Goal: Information Seeking & Learning: Find specific fact

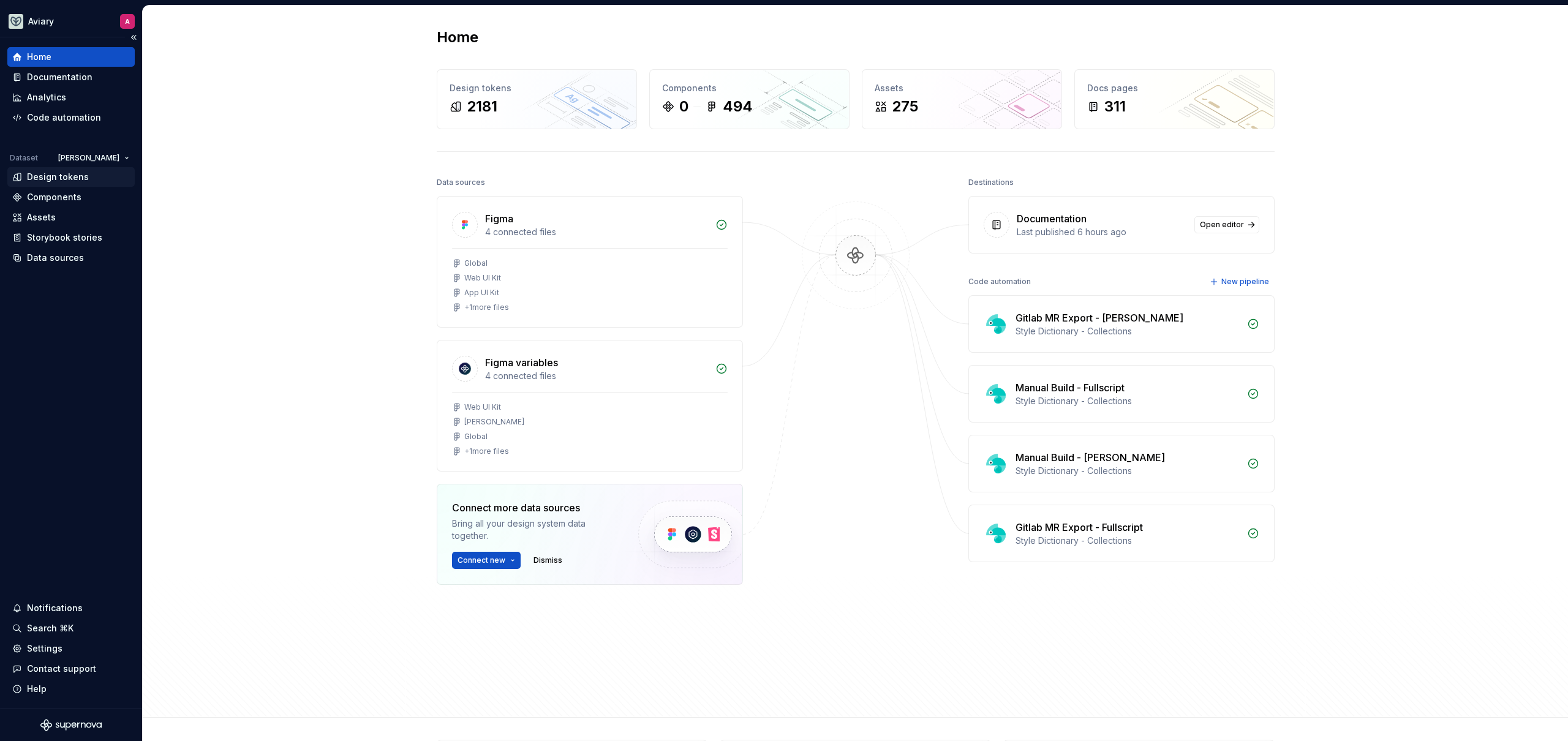
click at [92, 175] on div "Design tokens" at bounding box center [71, 177] width 117 height 12
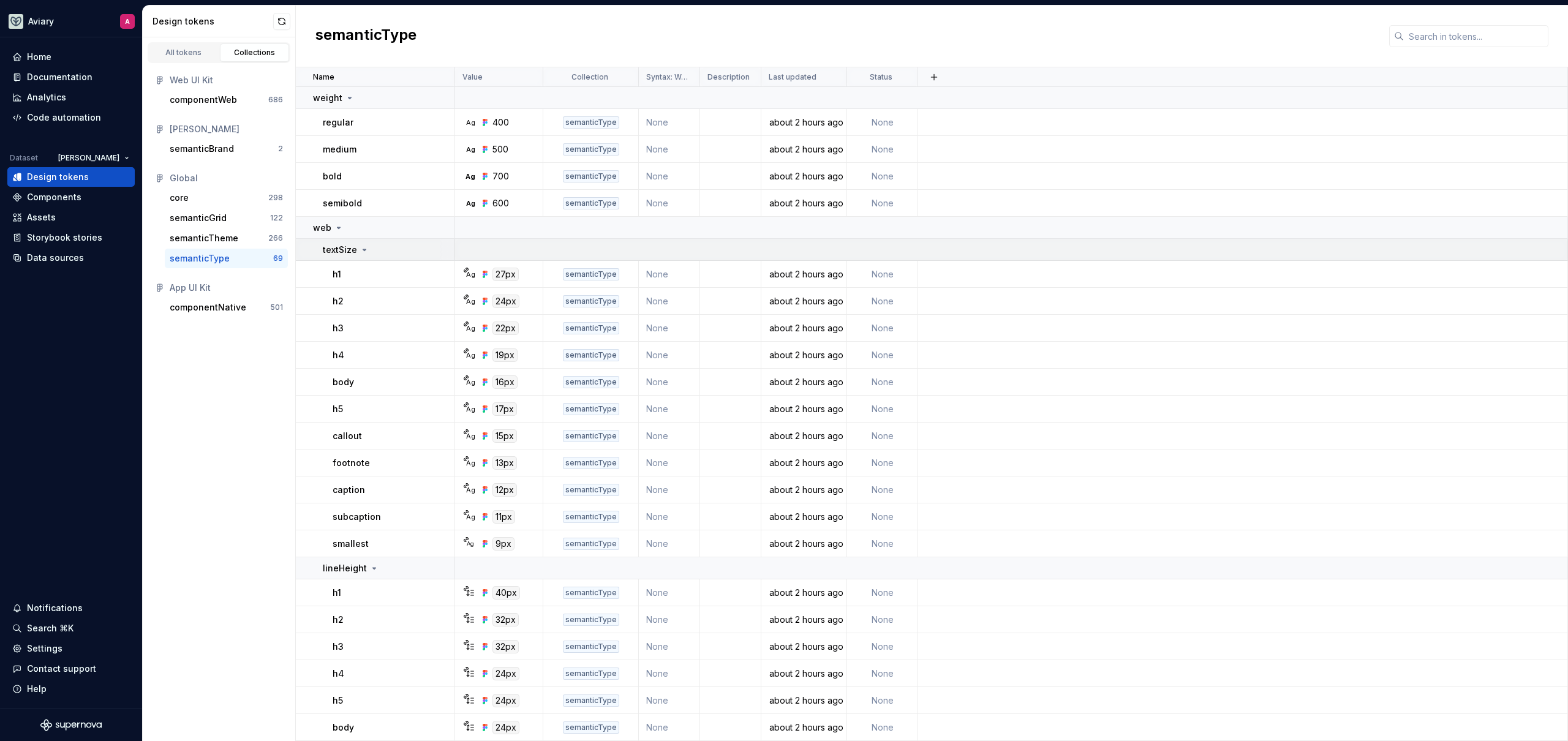
scroll to position [2, 0]
click at [316, 218] on td "web" at bounding box center [375, 226] width 159 height 22
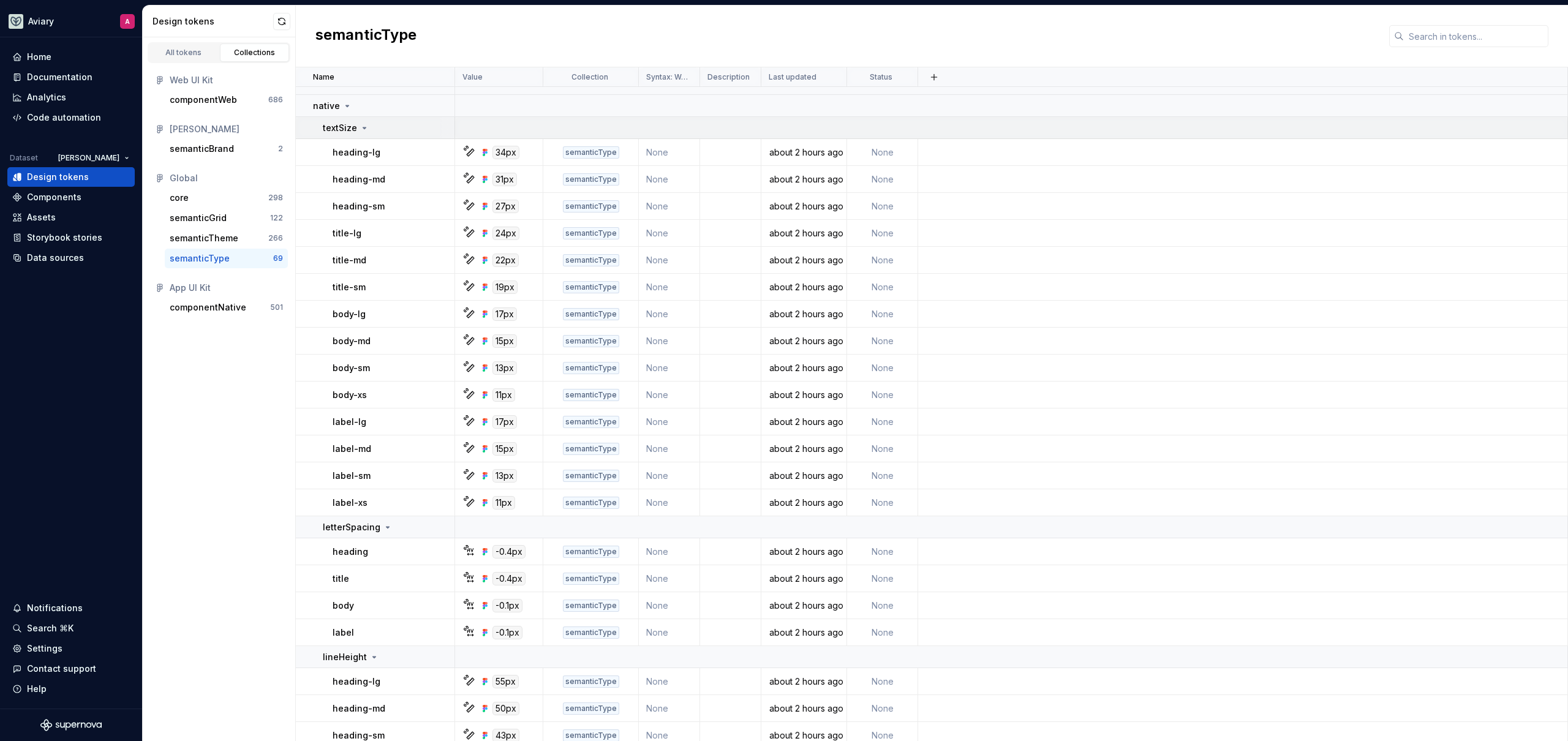
scroll to position [0, 0]
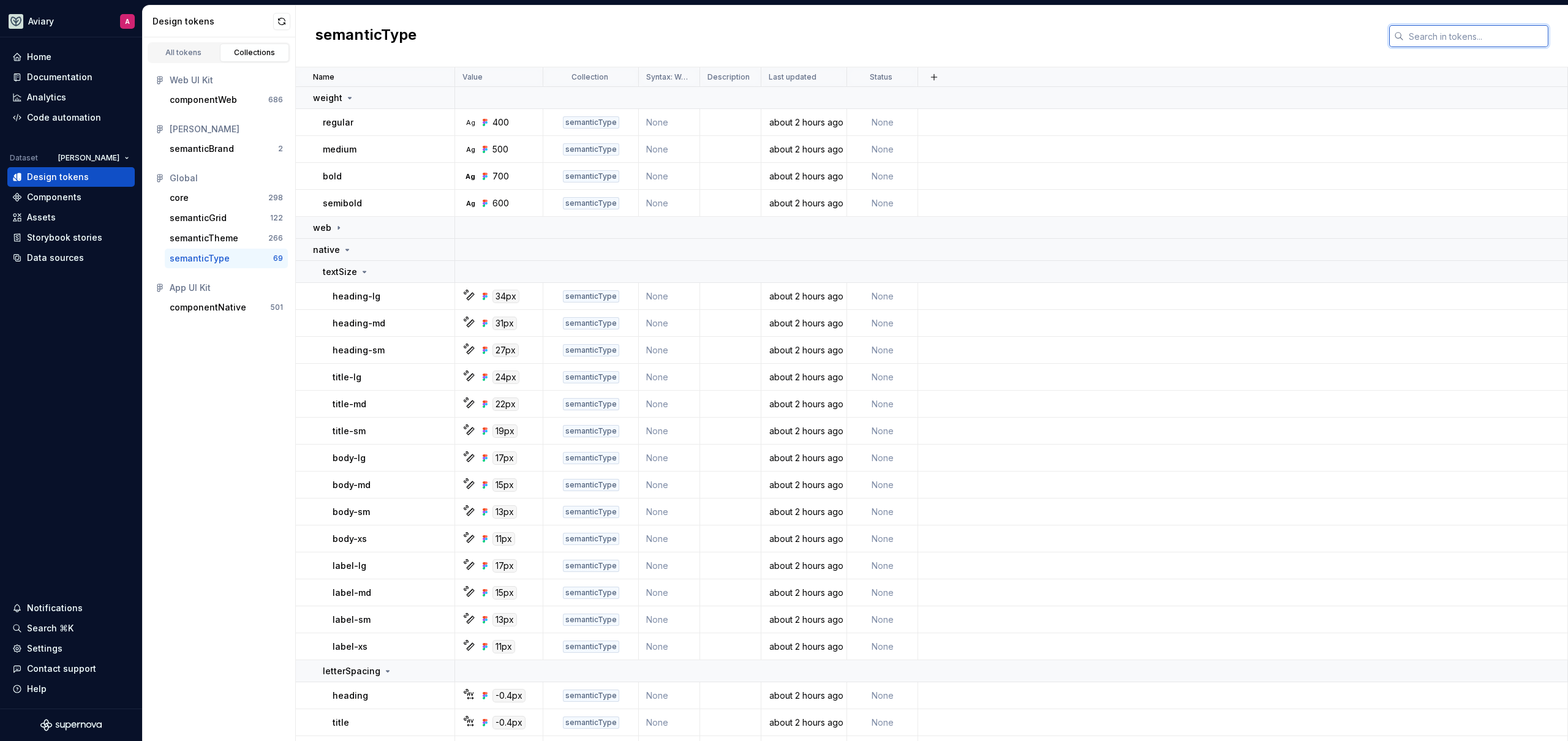
click at [1456, 34] on input "text" at bounding box center [1476, 36] width 145 height 22
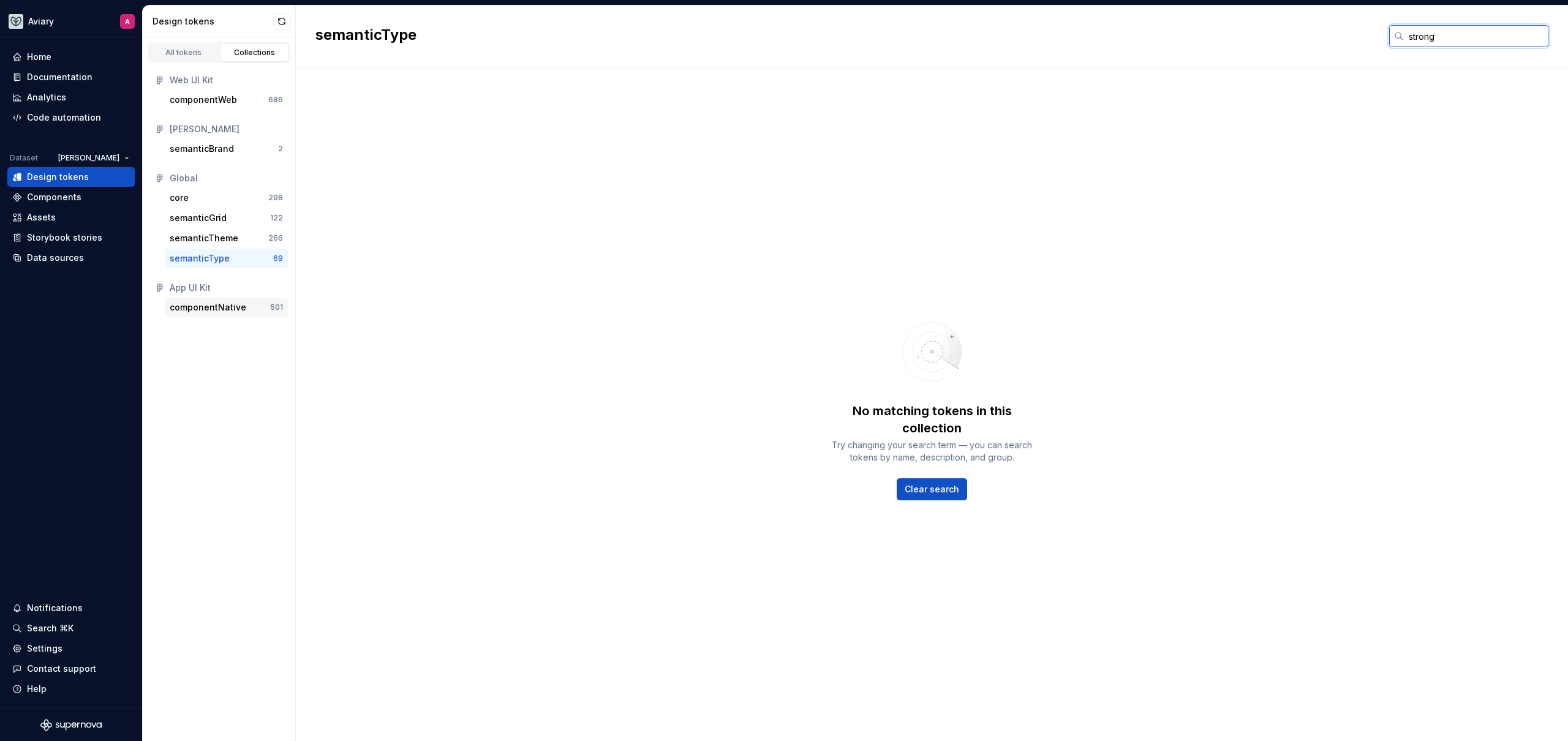
type input "strong"
click at [231, 298] on div "componentNative 501" at bounding box center [226, 308] width 123 height 20
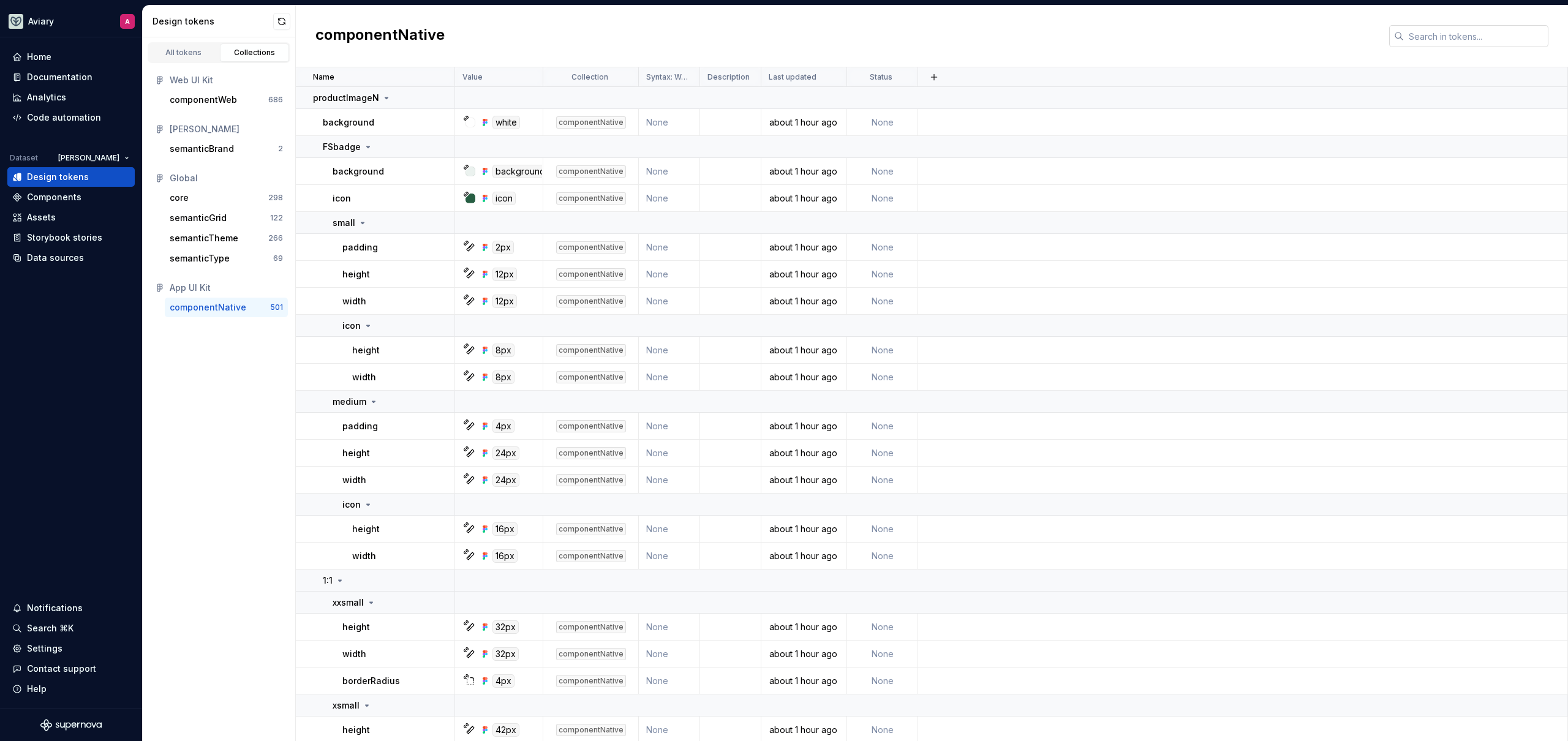
click at [1477, 31] on input "text" at bounding box center [1476, 36] width 145 height 22
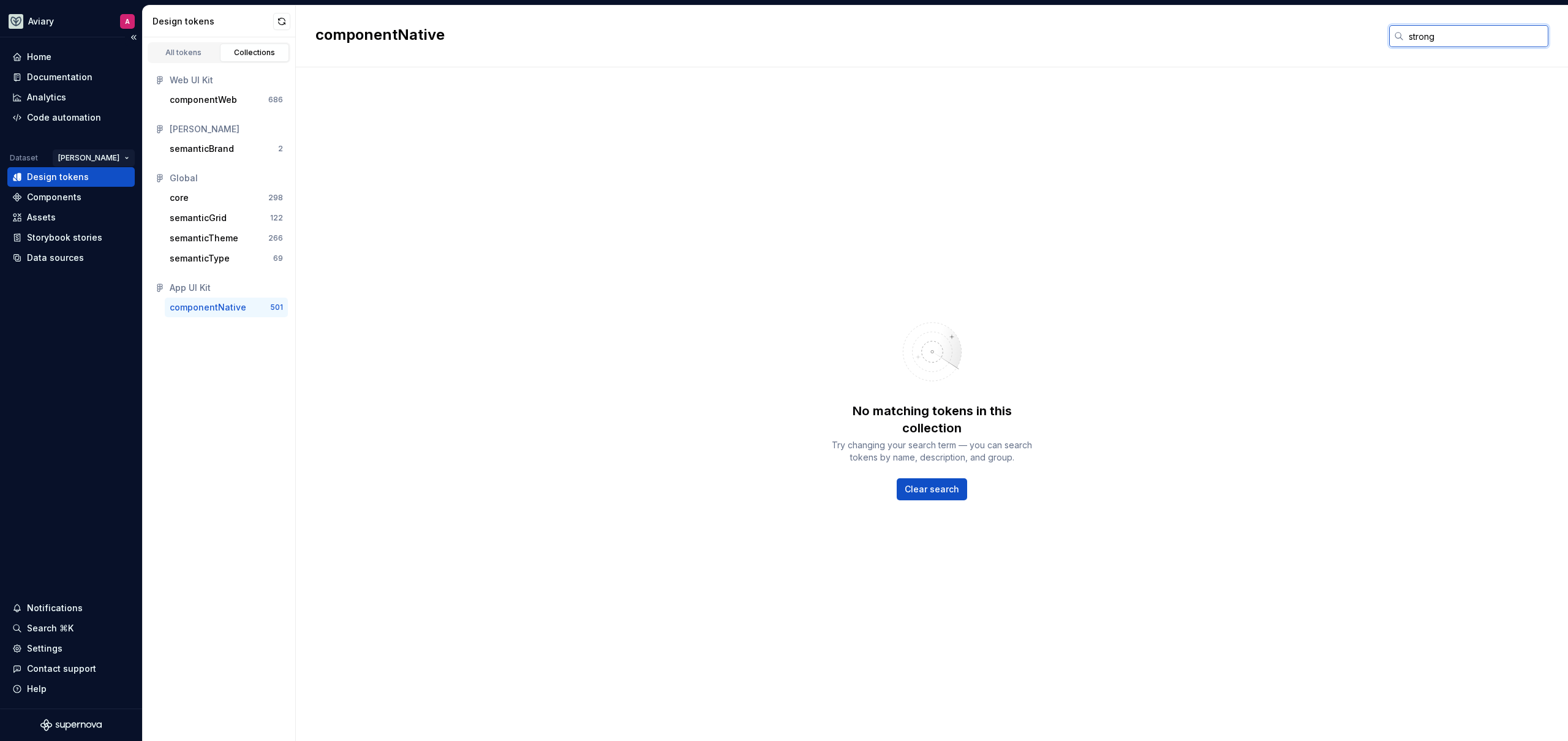
type input "strong"
click at [115, 158] on html "Aviary A Home Documentation Analytics Code automation Dataset Emerson Design to…" at bounding box center [784, 370] width 1568 height 741
click at [117, 196] on div "Fullscript" at bounding box center [146, 201] width 80 height 12
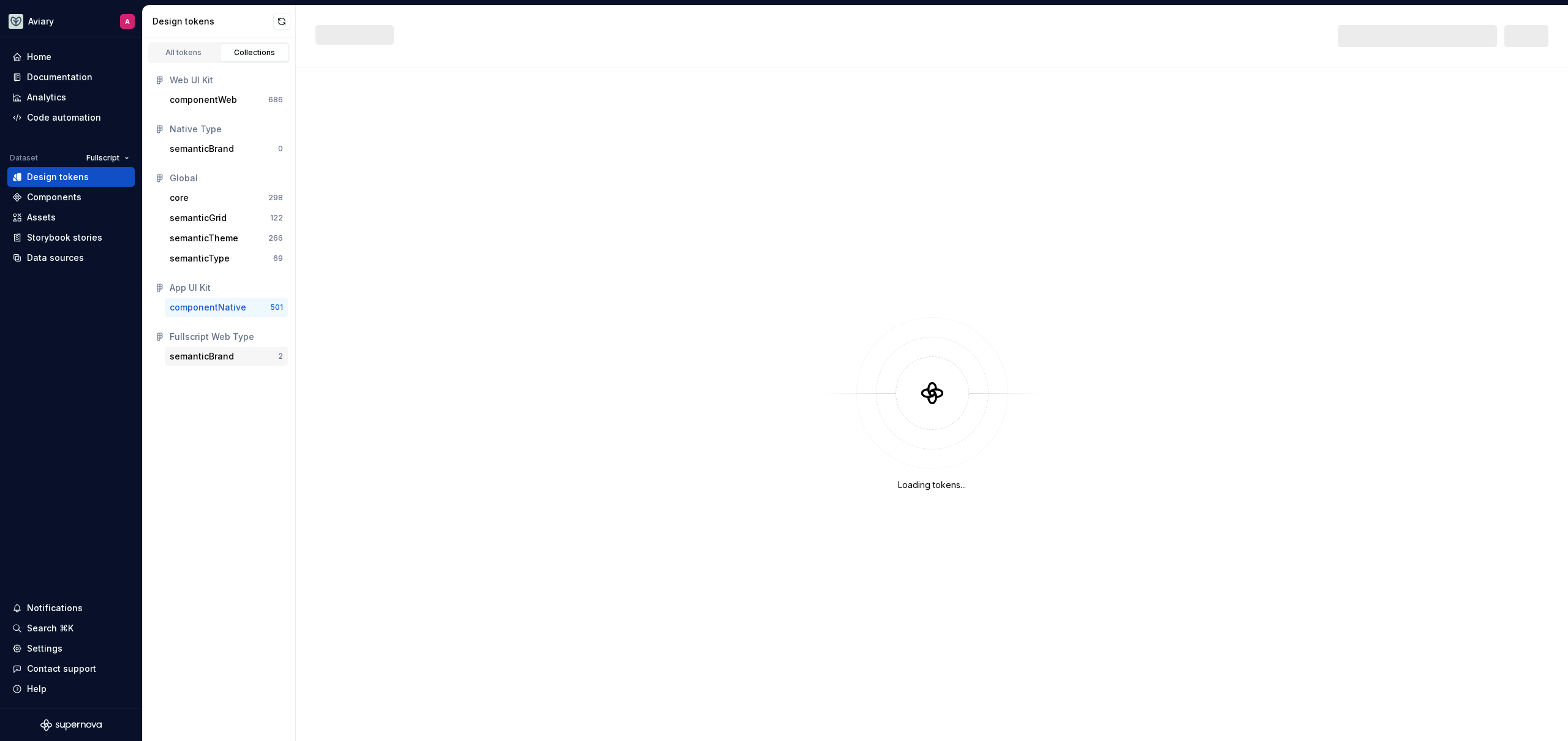
click at [233, 356] on div "semanticBrand" at bounding box center [224, 356] width 108 height 12
click at [227, 310] on div "componentNative" at bounding box center [208, 307] width 77 height 12
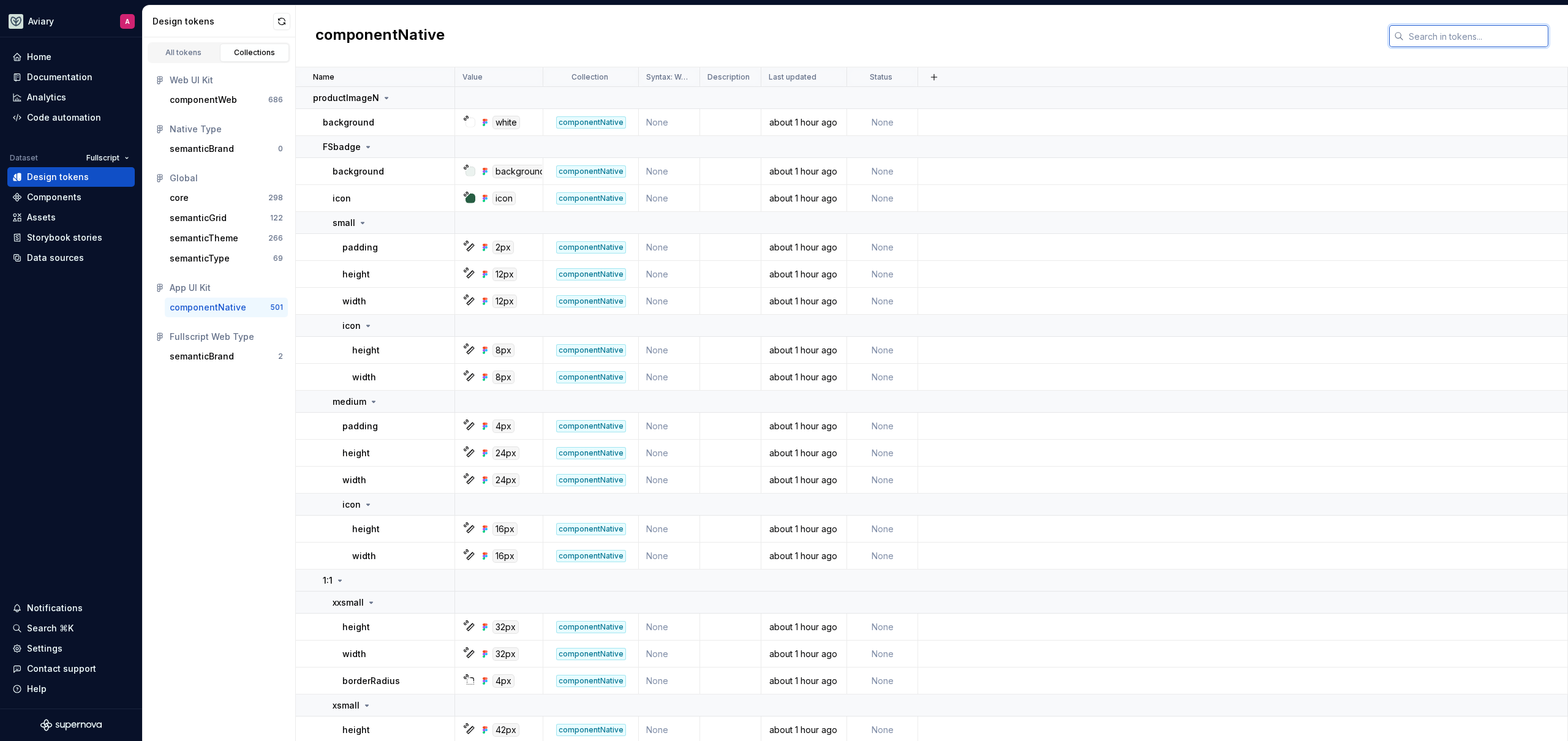
click at [1419, 36] on input "text" at bounding box center [1476, 36] width 145 height 22
type input "typographyN"
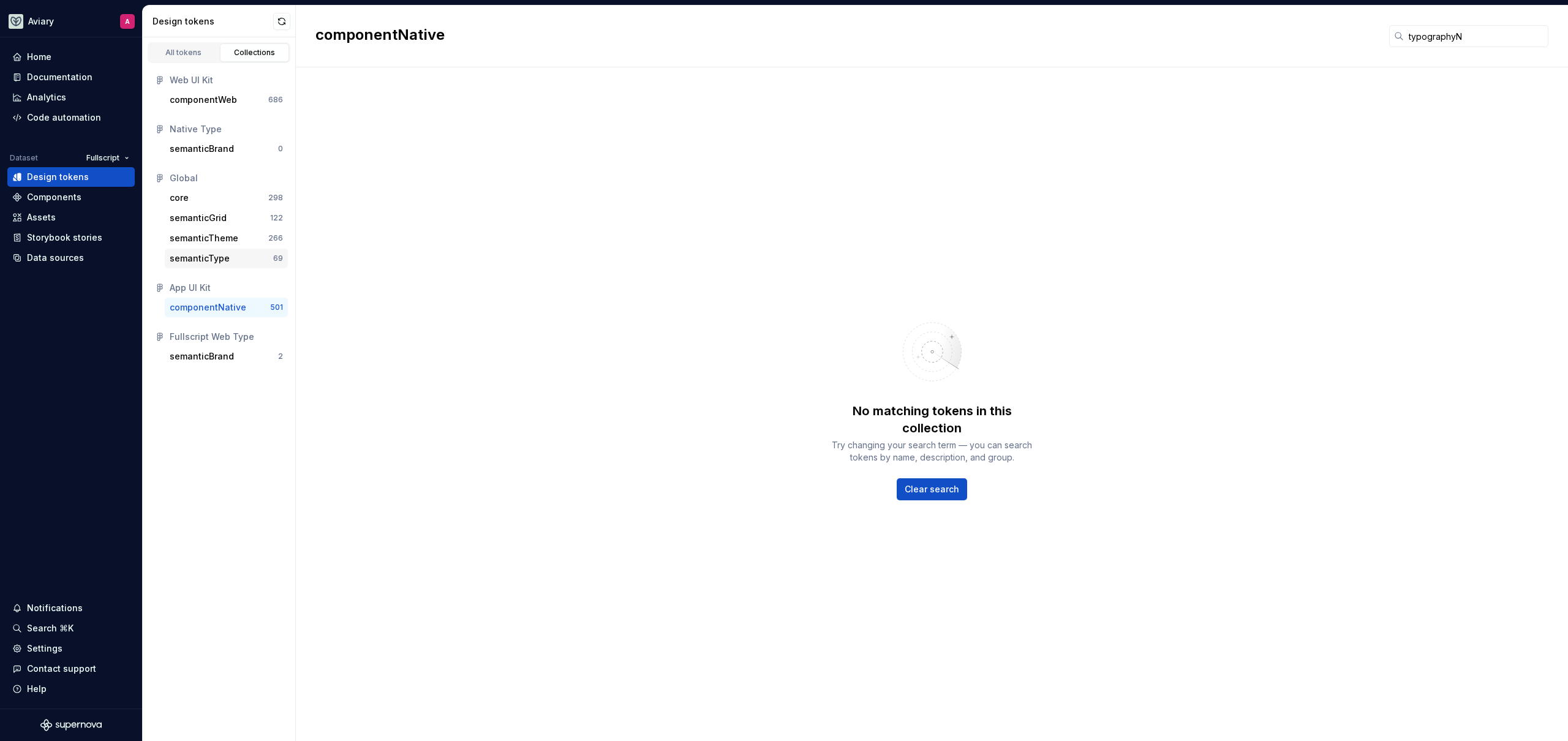
click at [236, 252] on div "semanticType" at bounding box center [221, 258] width 103 height 12
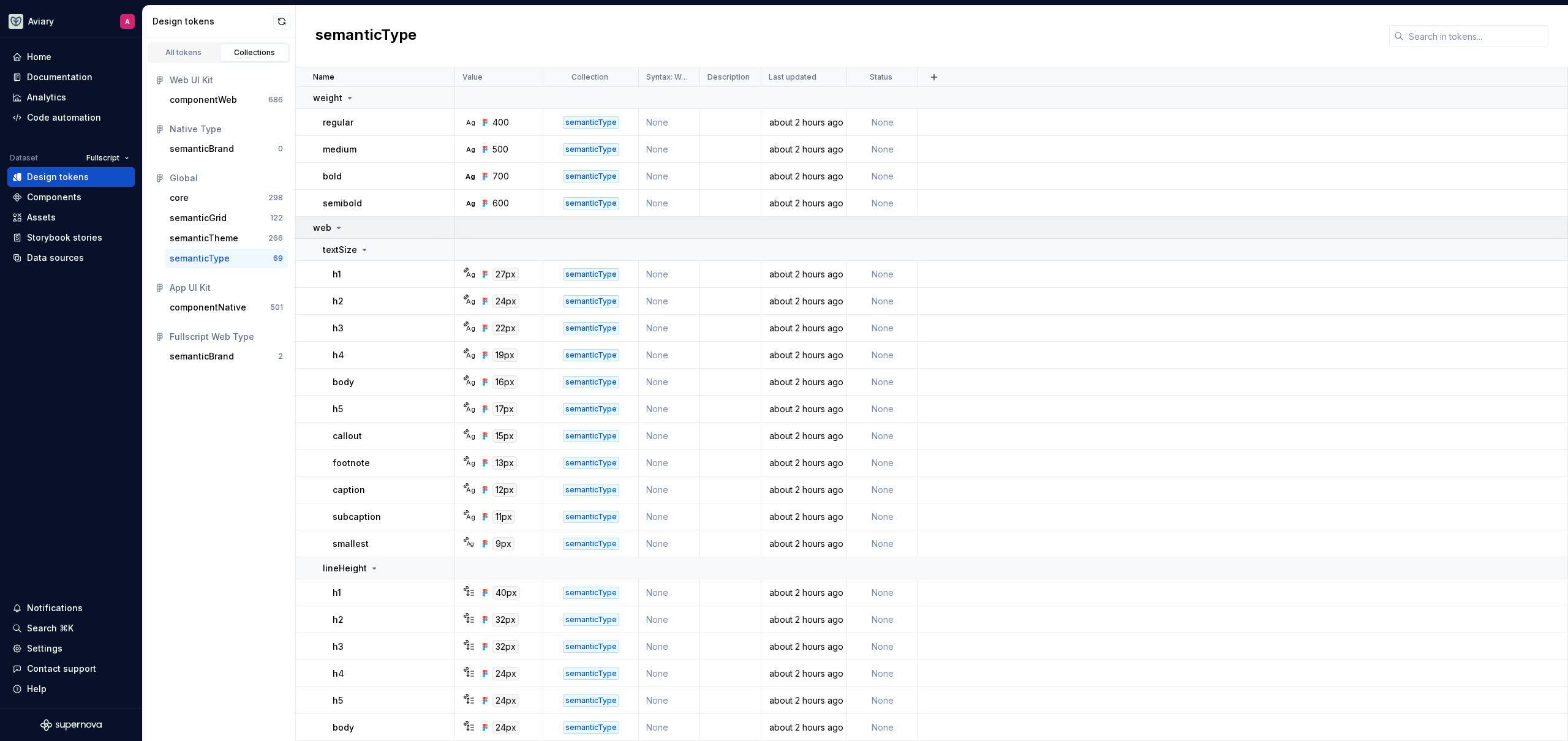
click at [338, 231] on icon at bounding box center [339, 228] width 10 height 10
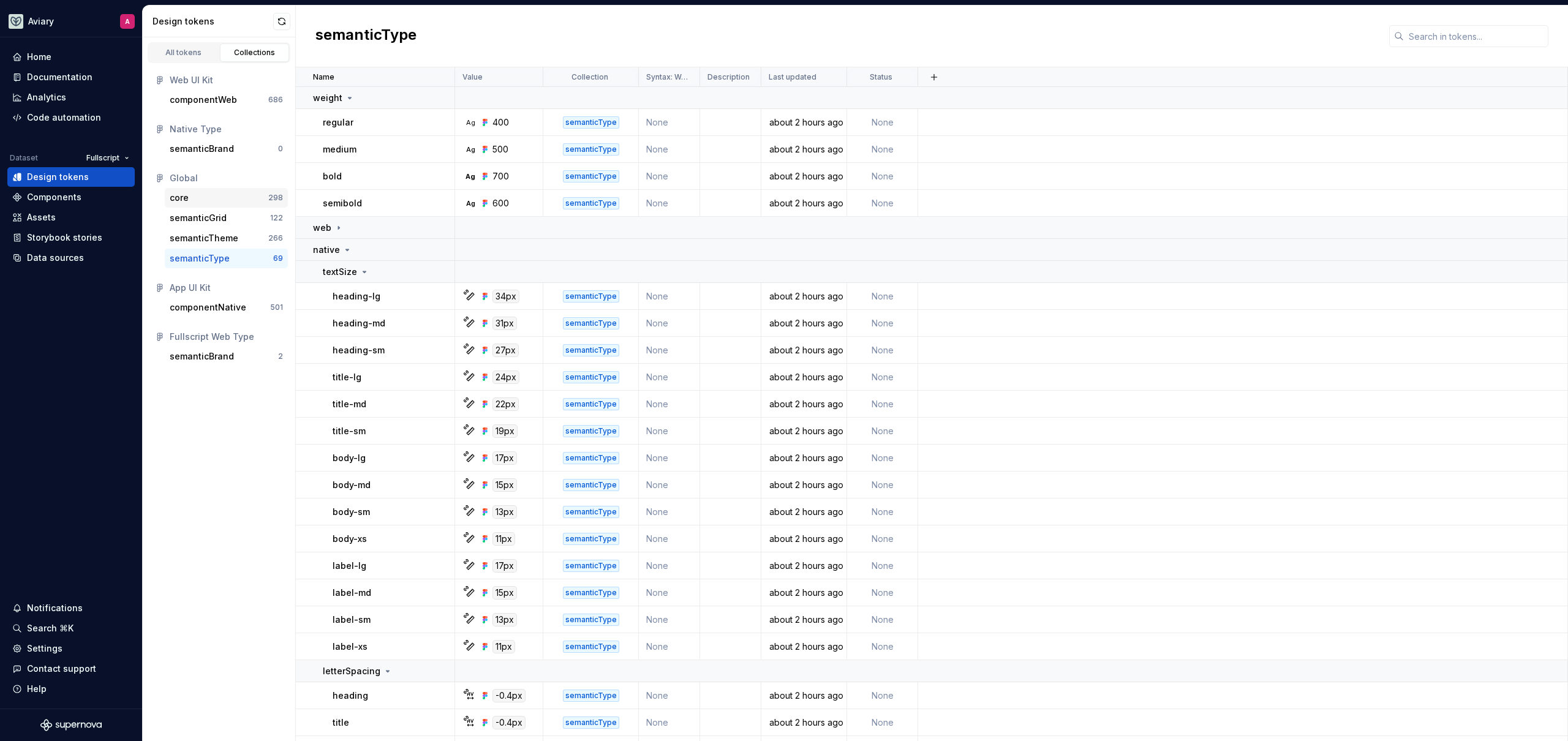
click at [265, 202] on div "core" at bounding box center [219, 197] width 98 height 12
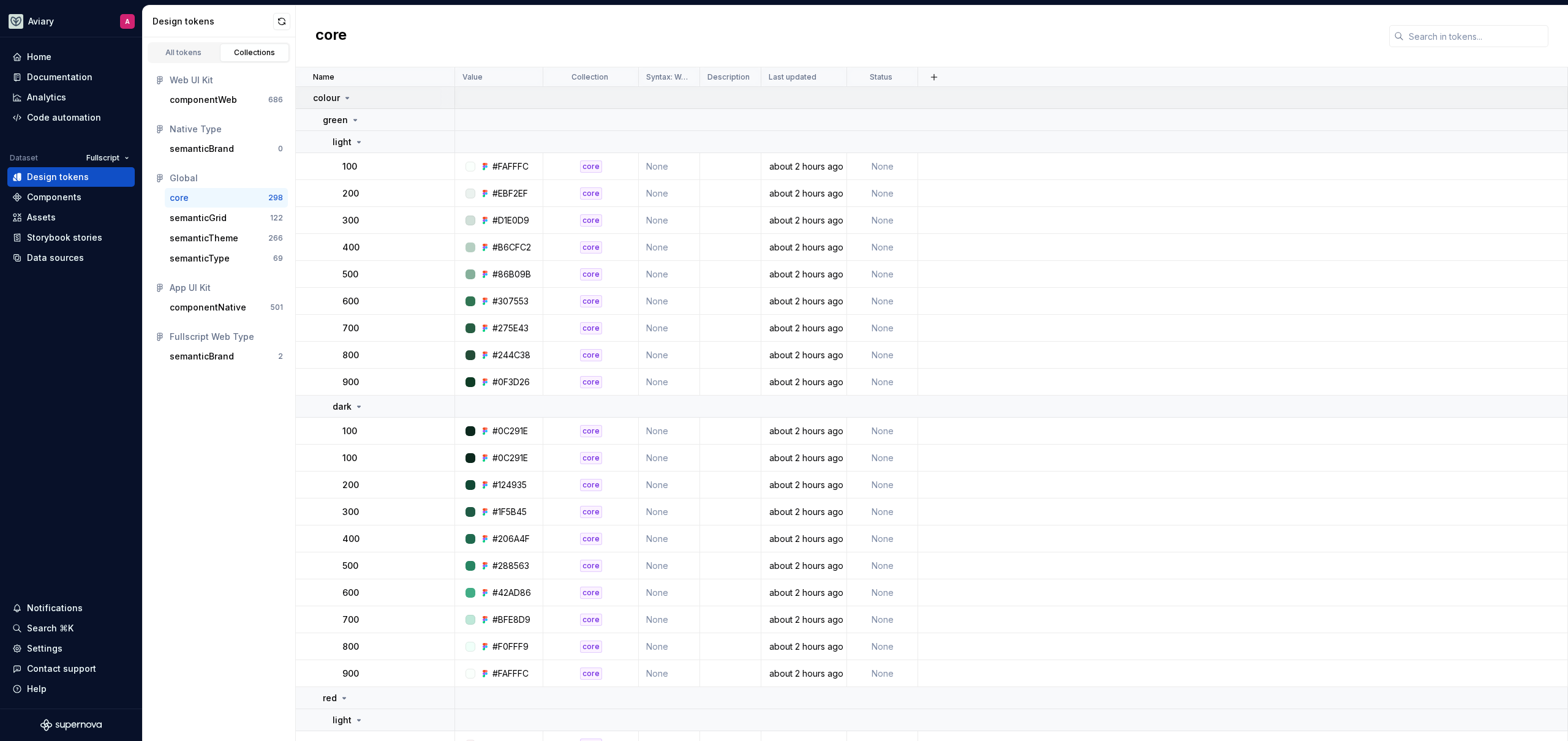
click at [345, 98] on icon at bounding box center [347, 98] width 10 height 10
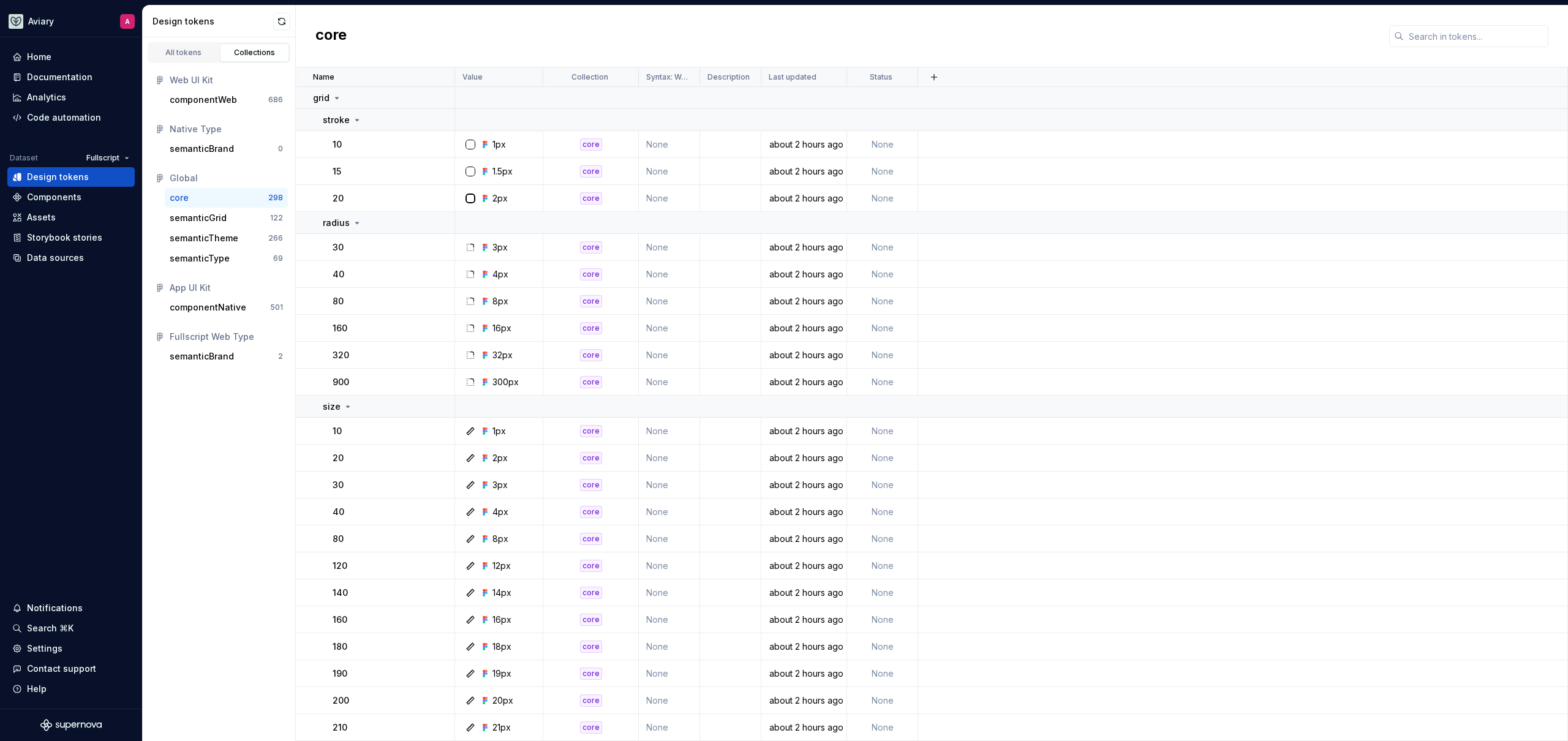
scroll to position [1937, 0]
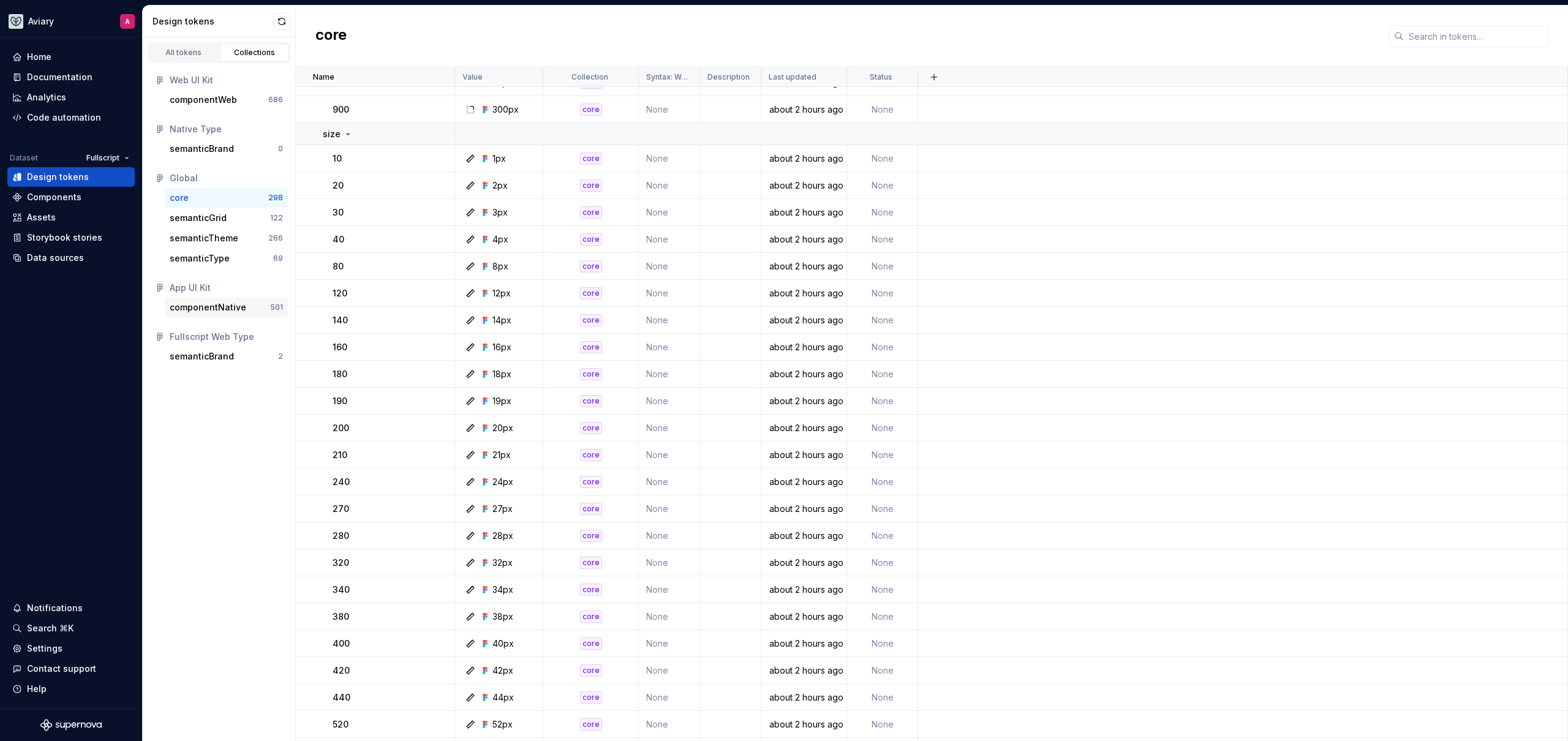
click at [225, 302] on div "componentNative" at bounding box center [208, 307] width 77 height 12
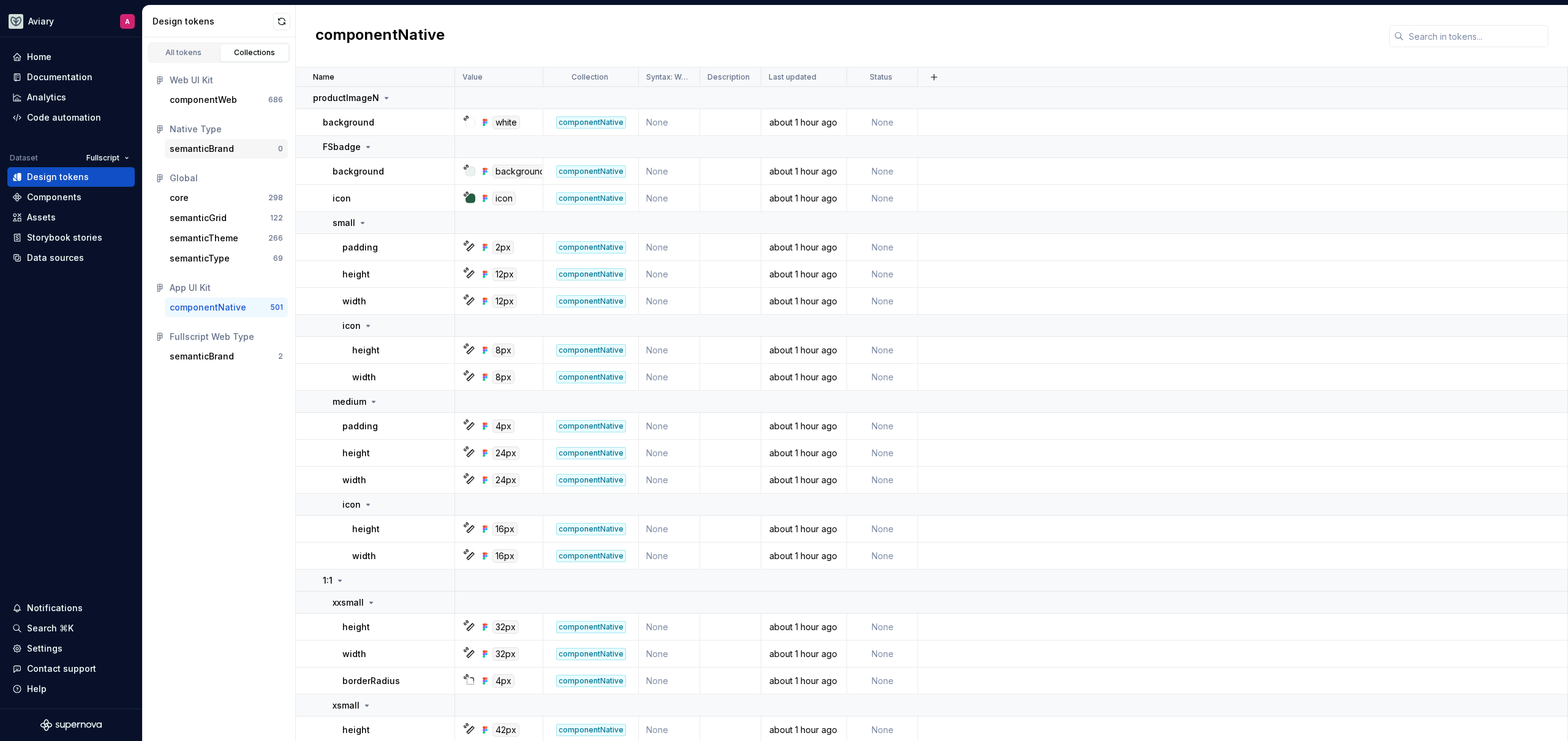
click at [224, 151] on div "semanticBrand" at bounding box center [201, 148] width 64 height 12
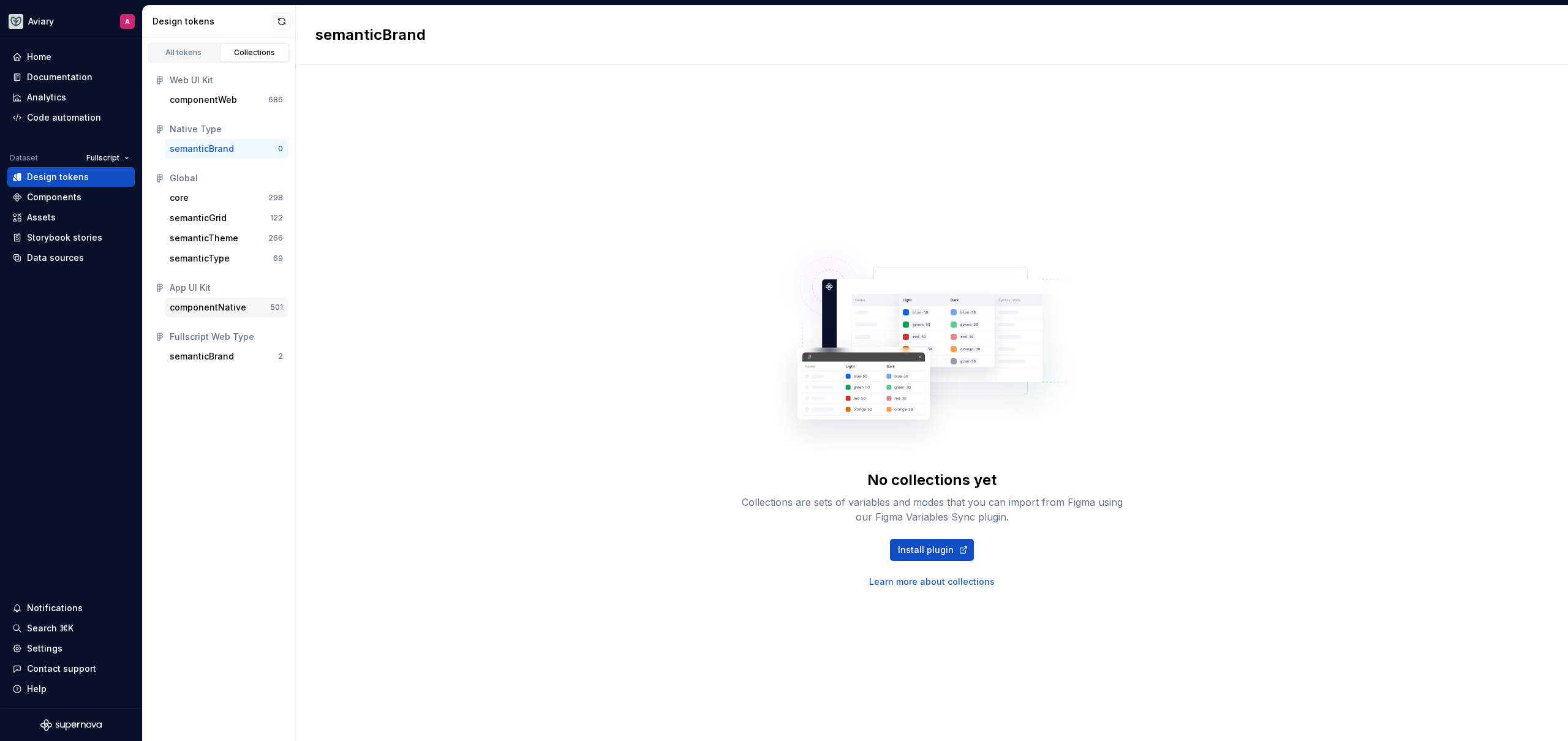
click at [218, 307] on div "componentNative" at bounding box center [208, 307] width 77 height 12
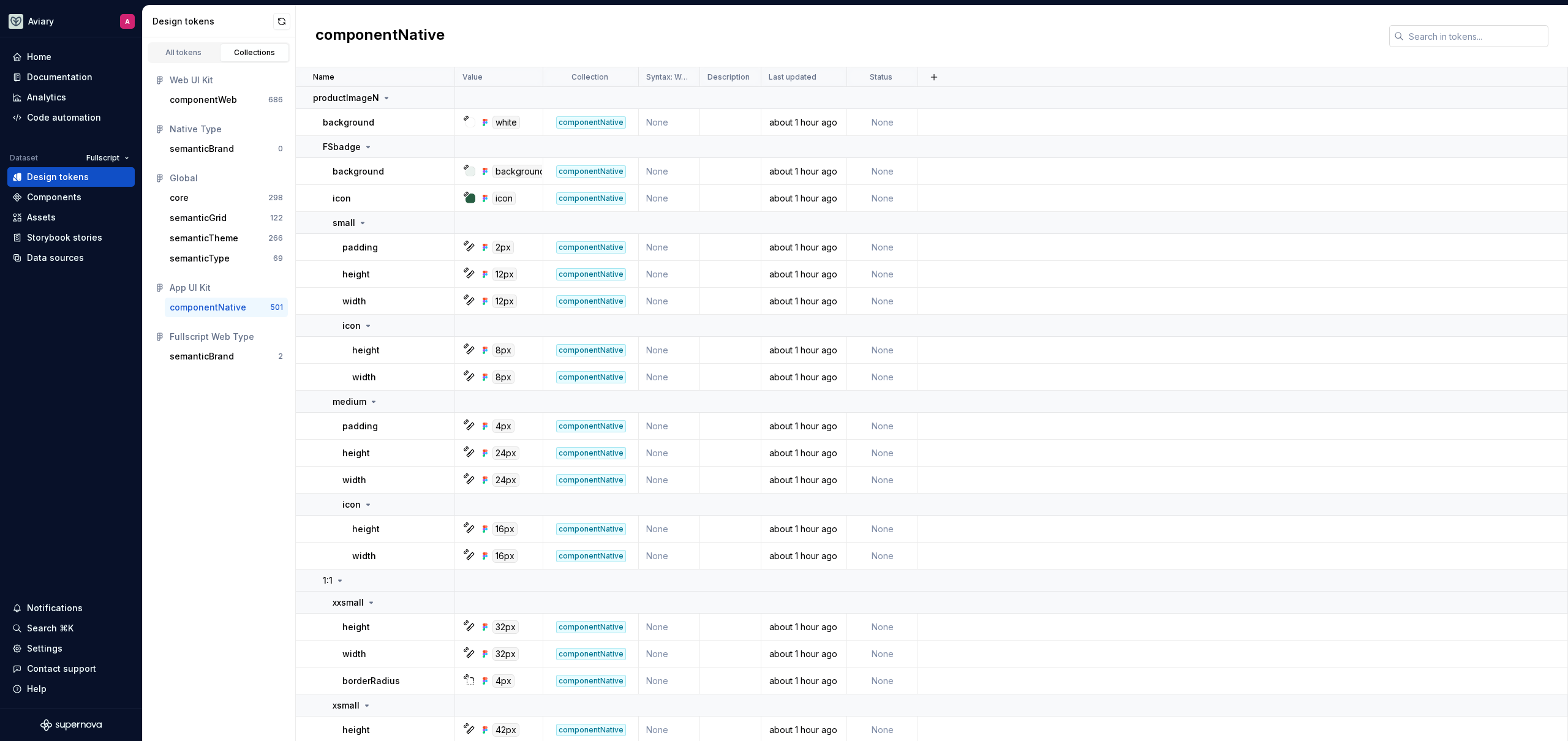
click at [1446, 37] on input "text" at bounding box center [1476, 36] width 145 height 22
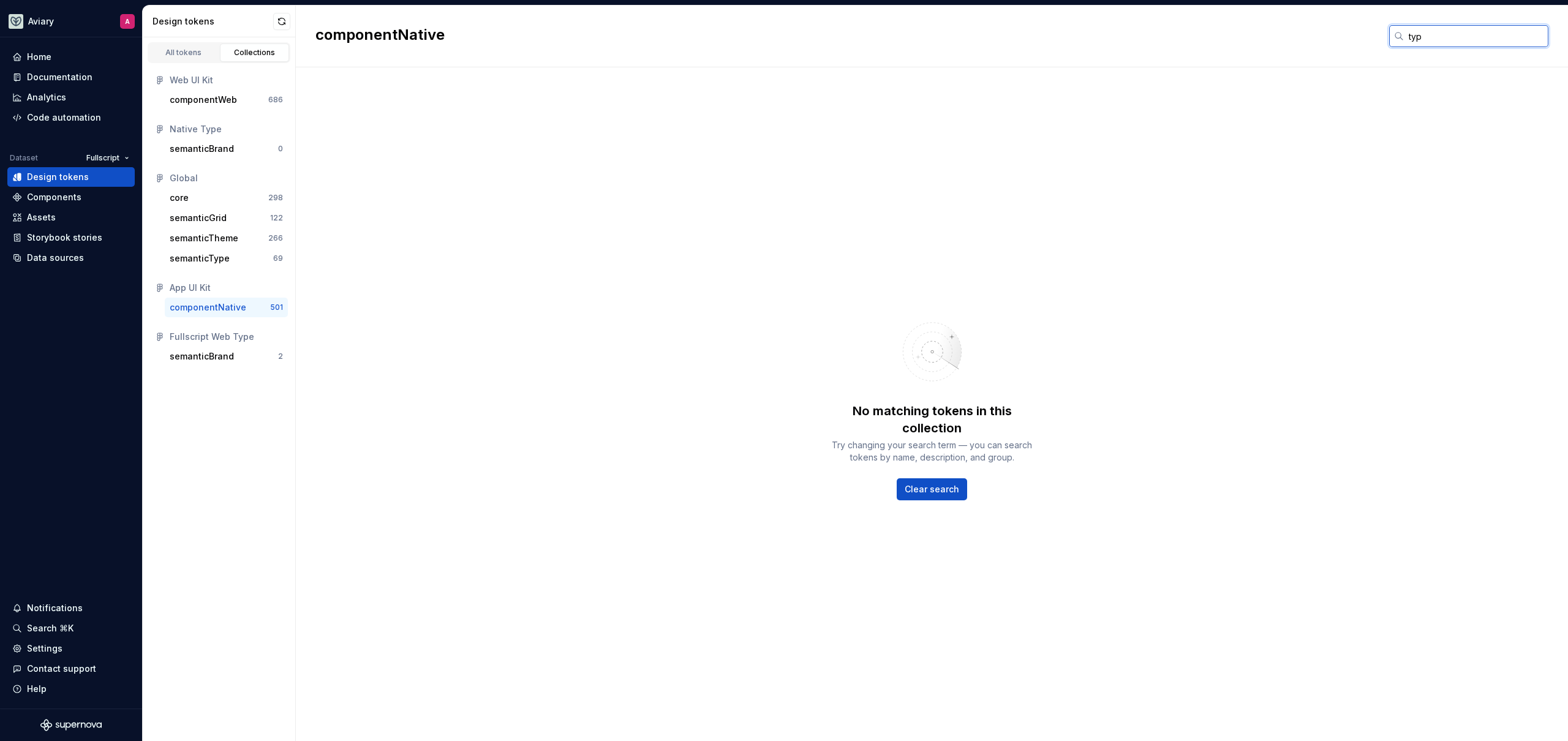
type input "typographyN"
click at [564, 251] on div "No matching tokens in this collection Try changing your search term — you can s…" at bounding box center [931, 404] width 1272 height 674
